Goal: Navigation & Orientation: Find specific page/section

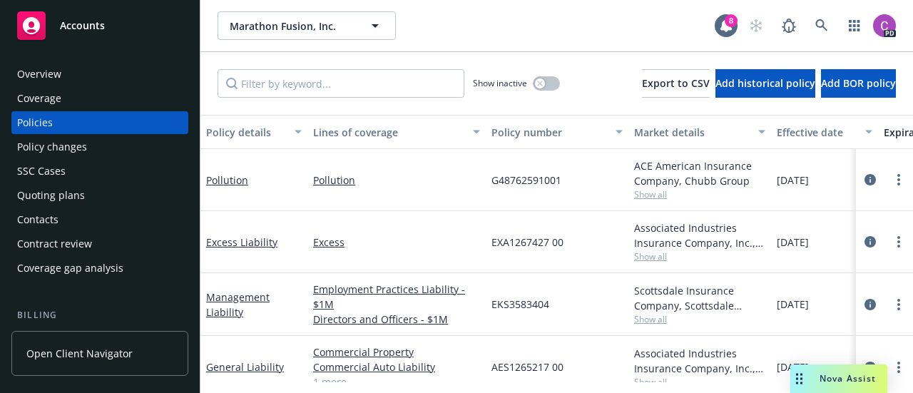
scroll to position [26, 0]
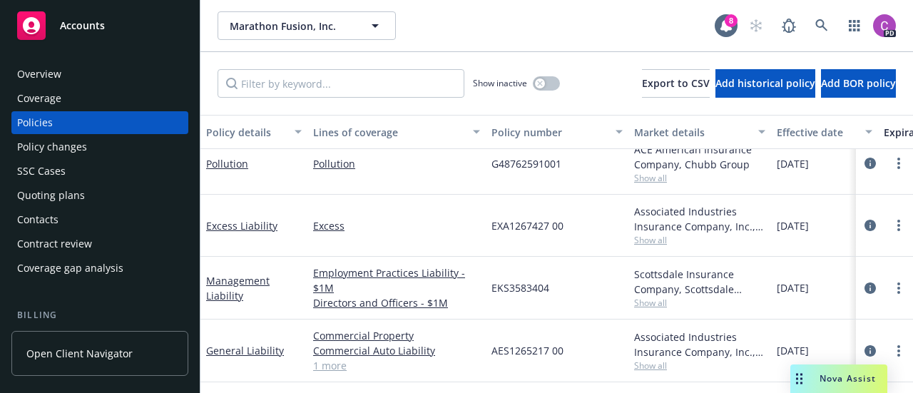
click at [91, 26] on span "Accounts" at bounding box center [82, 25] width 45 height 11
